Goal: Information Seeking & Learning: Find contact information

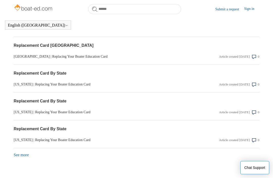
scroll to position [522, 0]
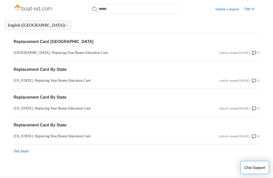
click at [21, 154] on link "See more items from recent activity" at bounding box center [21, 151] width 15 height 4
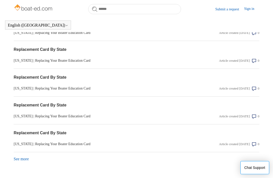
scroll to position [661, 0]
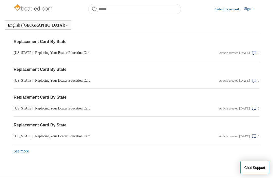
click at [21, 154] on link "See more items from recent activity" at bounding box center [21, 151] width 15 height 4
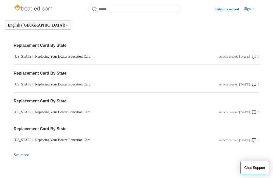
scroll to position [800, 0]
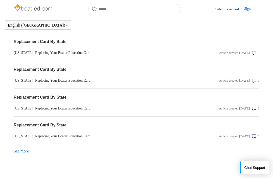
click at [24, 154] on link "See more items from recent activity" at bounding box center [21, 151] width 15 height 4
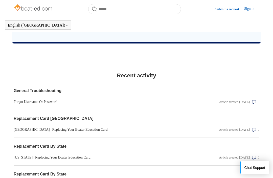
scroll to position [450, 0]
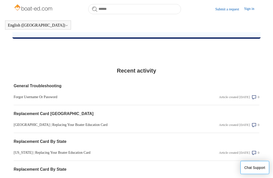
click at [237, 100] on div "Article created 3 months ago" at bounding box center [234, 97] width 31 height 5
click at [54, 100] on link "Forgot Username Or Password" at bounding box center [100, 97] width 172 height 5
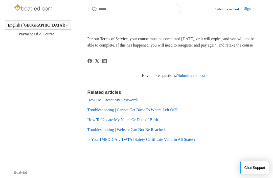
scroll to position [187, 0]
click at [162, 112] on link "Troubleshooting | Cannot Get Back To Where Left Off?" at bounding box center [133, 110] width 90 height 4
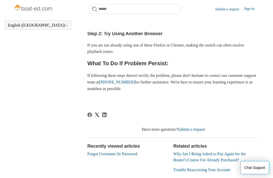
scroll to position [234, 0]
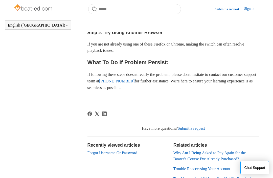
click at [132, 79] on link "1-844-300-0533" at bounding box center [116, 81] width 35 height 4
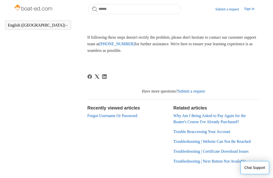
scroll to position [273, 0]
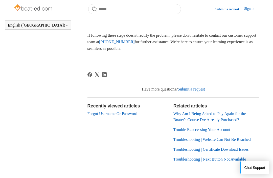
click at [224, 128] on link "Trouble Reaccessing Your Account" at bounding box center [201, 130] width 57 height 4
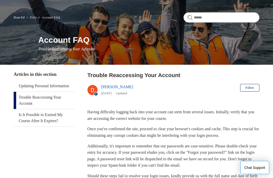
scroll to position [35, 0]
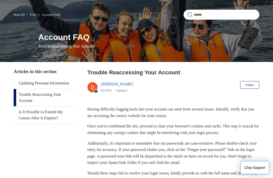
click at [44, 81] on link "Updating Personal Information" at bounding box center [44, 83] width 61 height 11
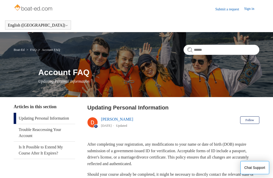
click at [58, 137] on link "Trouble Reaccessing Your Account" at bounding box center [44, 132] width 61 height 17
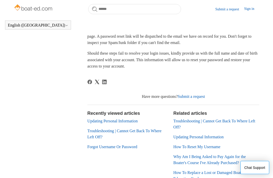
scroll to position [141, 0]
click at [198, 96] on link "Submit a request" at bounding box center [191, 96] width 27 height 4
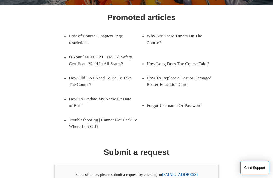
scroll to position [93, 0]
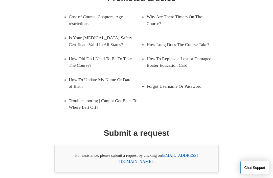
click at [182, 156] on link "[EMAIL_ADDRESS][DOMAIN_NAME]" at bounding box center [158, 159] width 78 height 10
